Goal: Find contact information: Find contact information

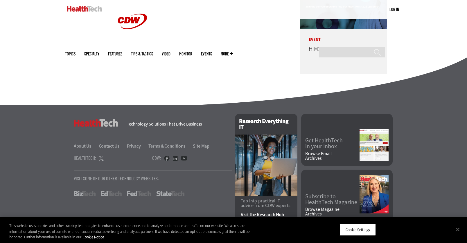
scroll to position [1462, 0]
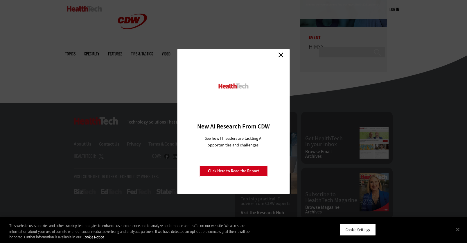
click at [283, 57] on link "Close" at bounding box center [280, 55] width 9 height 9
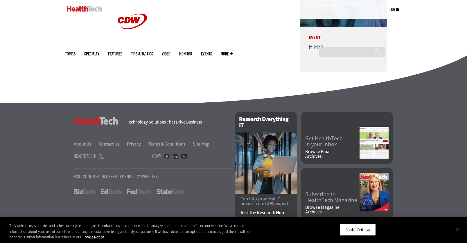
click at [459, 231] on button "Close" at bounding box center [457, 229] width 13 height 13
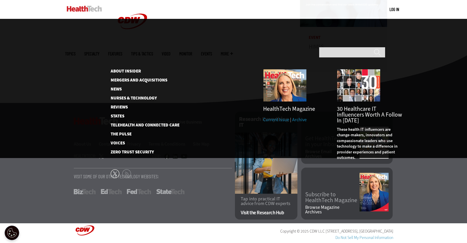
click at [233, 52] on span "More" at bounding box center [227, 54] width 12 height 4
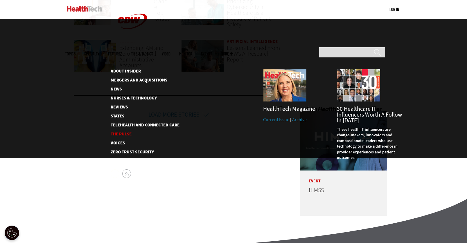
scroll to position [1318, 0]
click at [233, 52] on span "More" at bounding box center [227, 54] width 12 height 4
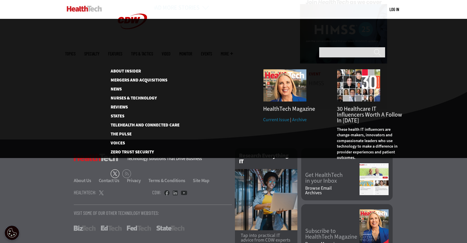
scroll to position [1462, 0]
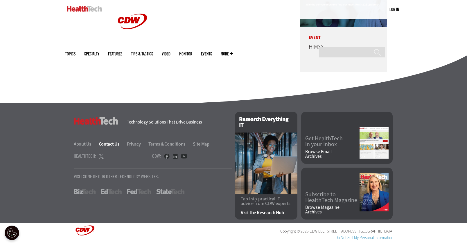
click at [114, 144] on link "Contact Us" at bounding box center [112, 144] width 27 height 6
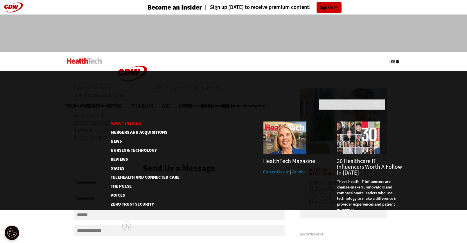
click at [137, 121] on link "About Insider" at bounding box center [141, 123] width 60 height 4
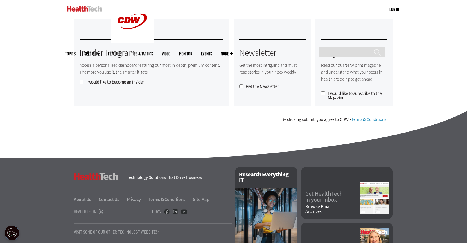
scroll to position [524, 0]
